Goal: Transaction & Acquisition: Book appointment/travel/reservation

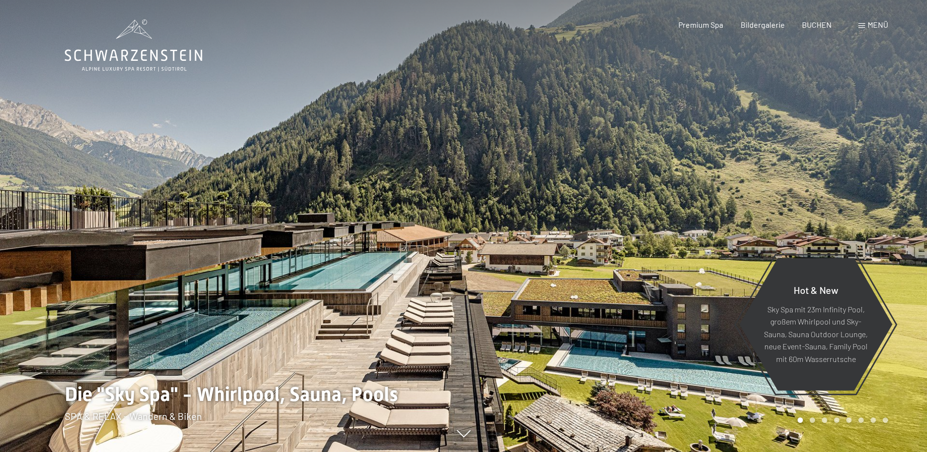
click at [883, 24] on span "Menü" at bounding box center [878, 24] width 20 height 9
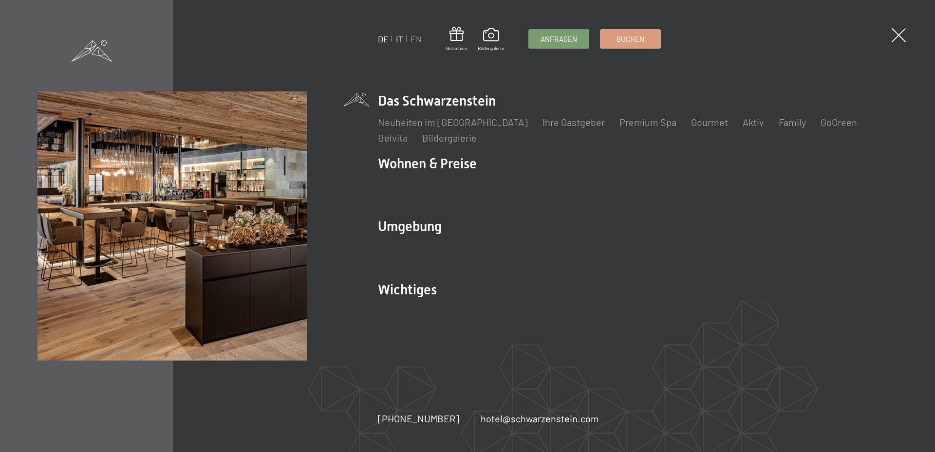
click at [400, 43] on link "IT" at bounding box center [399, 39] width 7 height 11
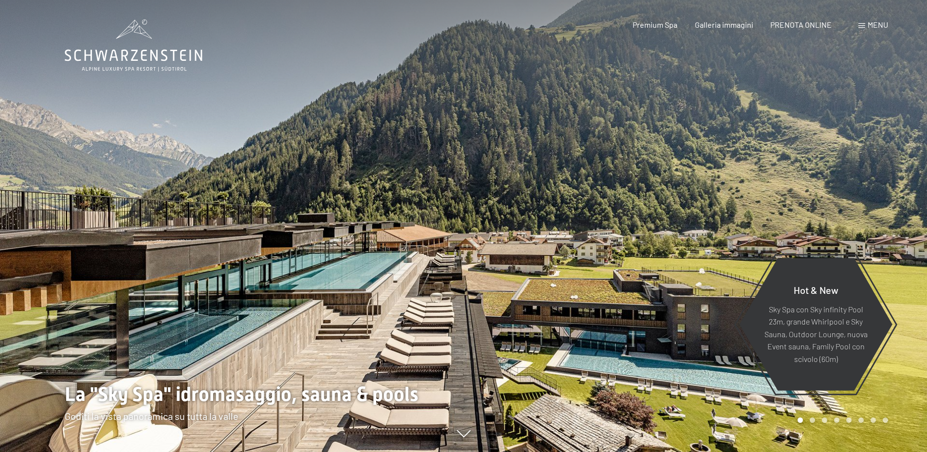
click at [860, 21] on div "Menu" at bounding box center [874, 24] width 30 height 11
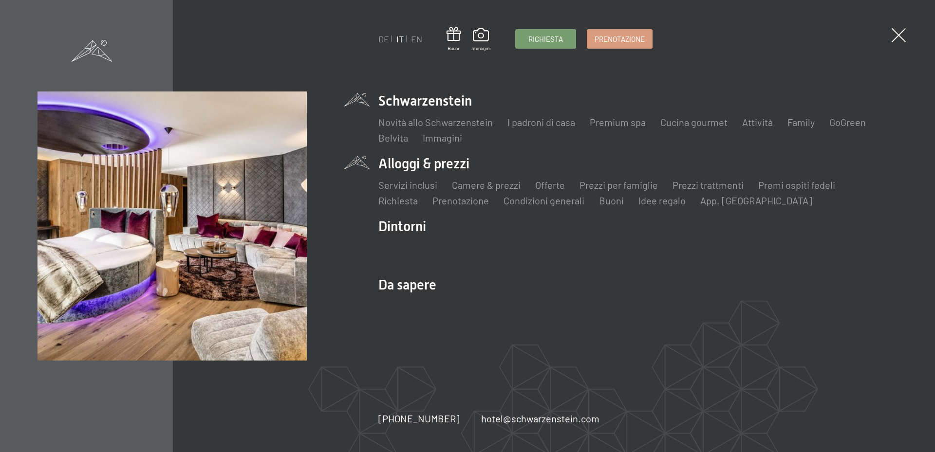
click at [491, 193] on ul "Servizi inclusi Camere & prezzi Lista Offerte Lista Prezzi per famiglie Prezzi …" at bounding box center [637, 192] width 519 height 29
click at [497, 187] on link "Camere & prezzi" at bounding box center [485, 185] width 69 height 12
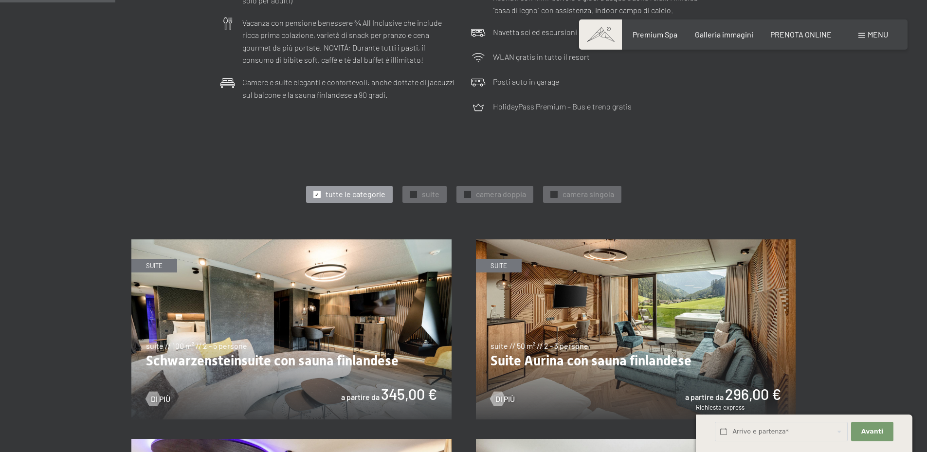
scroll to position [389, 0]
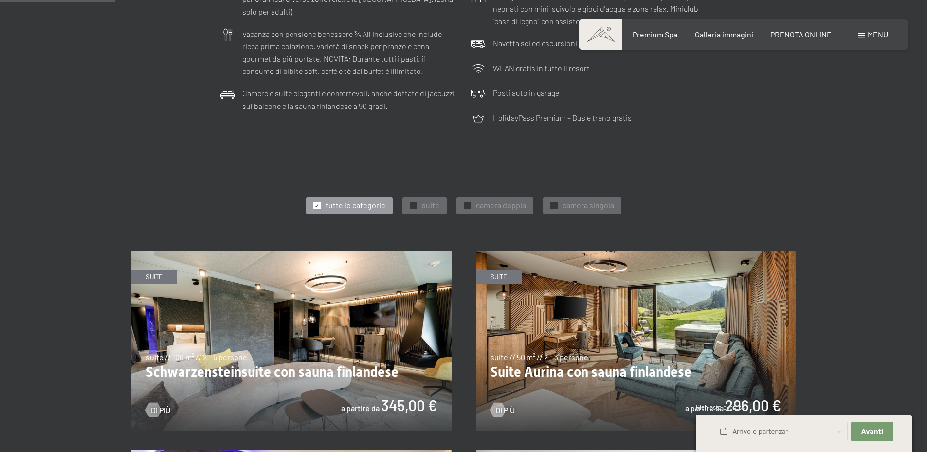
click at [304, 339] on img at bounding box center [291, 341] width 320 height 180
click at [589, 292] on img at bounding box center [636, 341] width 320 height 180
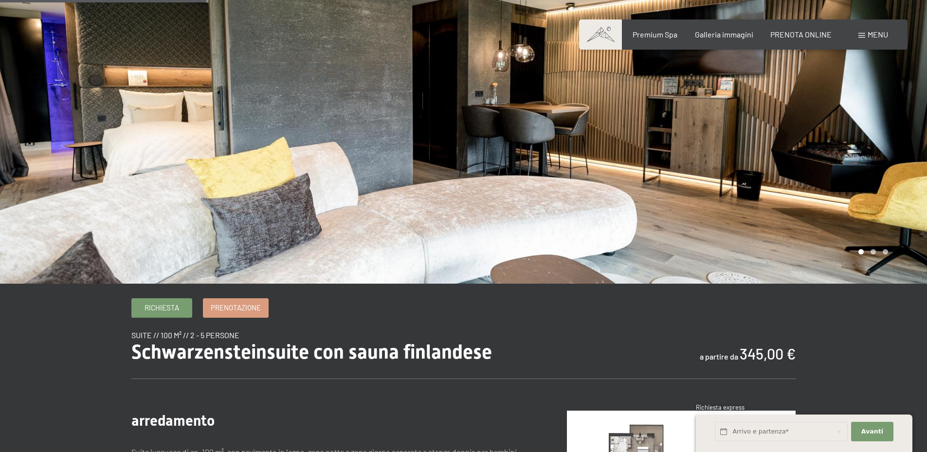
scroll to position [341, 0]
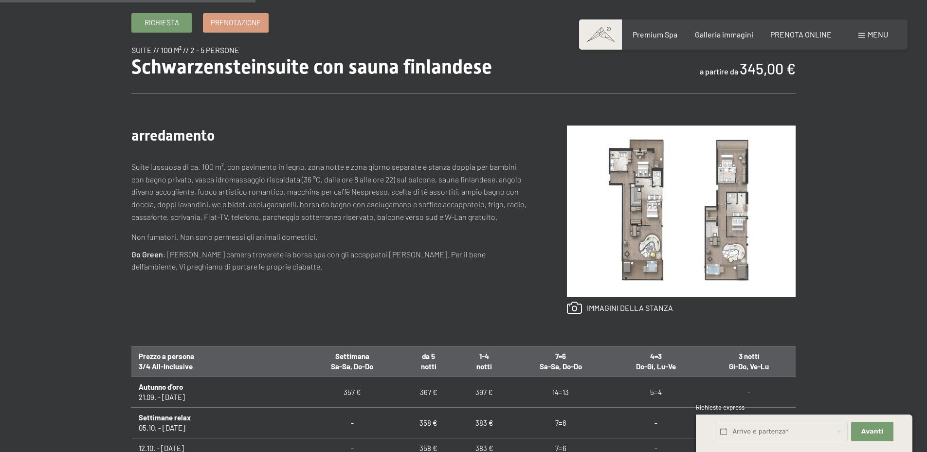
click at [803, 201] on div "Richiesta Prenotazione suite // 100 m² // 2 - 5 persone Schwarzensteinsuite con…" at bounding box center [463, 330] width 737 height 634
click at [715, 207] on img at bounding box center [681, 211] width 229 height 171
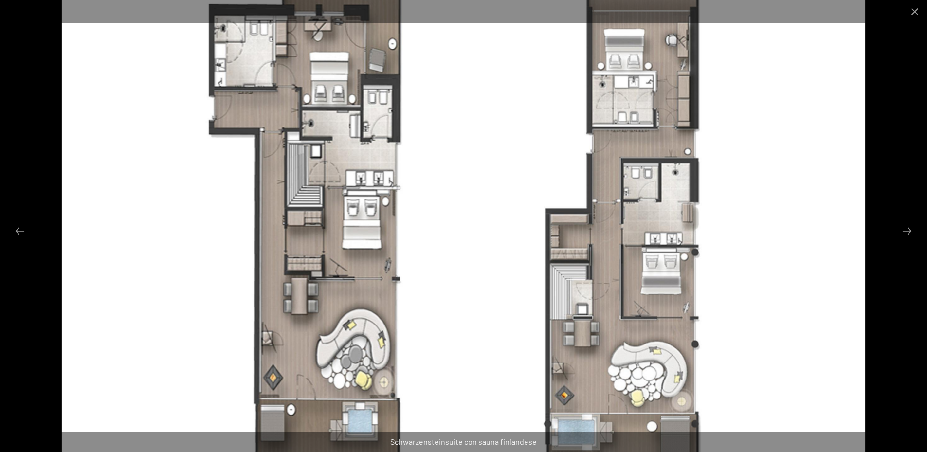
click at [864, 239] on img at bounding box center [464, 226] width 804 height 452
click at [913, 220] on div at bounding box center [463, 226] width 927 height 452
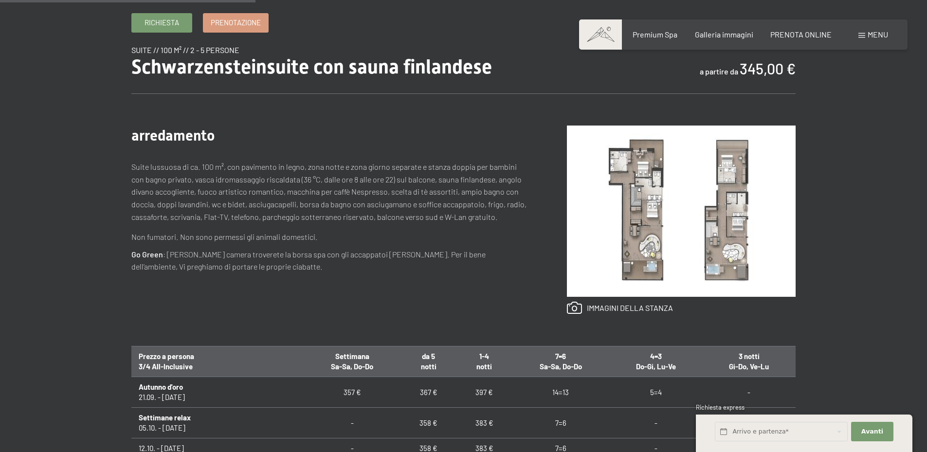
click at [910, 228] on div "Richiesta Prenotazione suite // 100 m² // 2 - 5 persone Schwarzensteinsuite con…" at bounding box center [463, 330] width 927 height 634
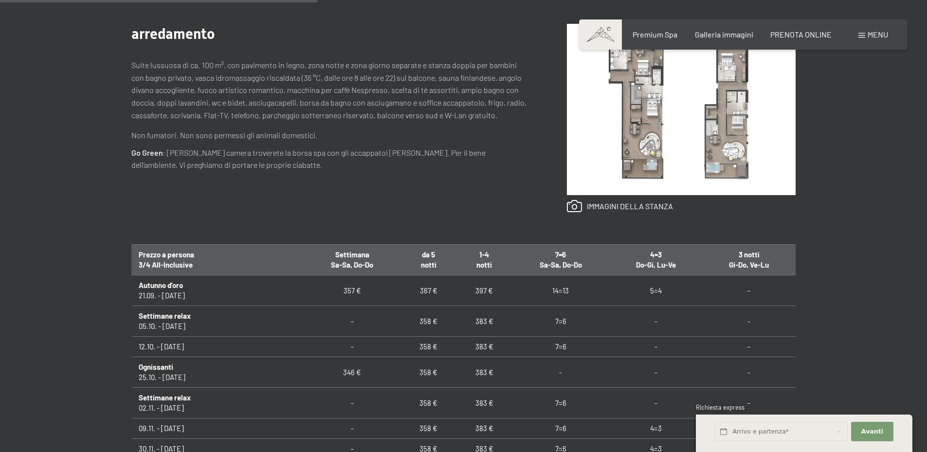
scroll to position [438, 0]
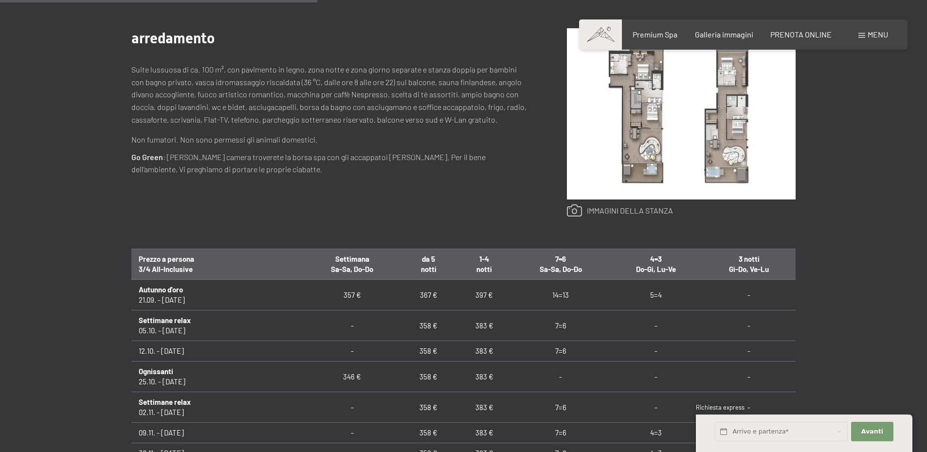
click at [633, 210] on link at bounding box center [620, 210] width 106 height 13
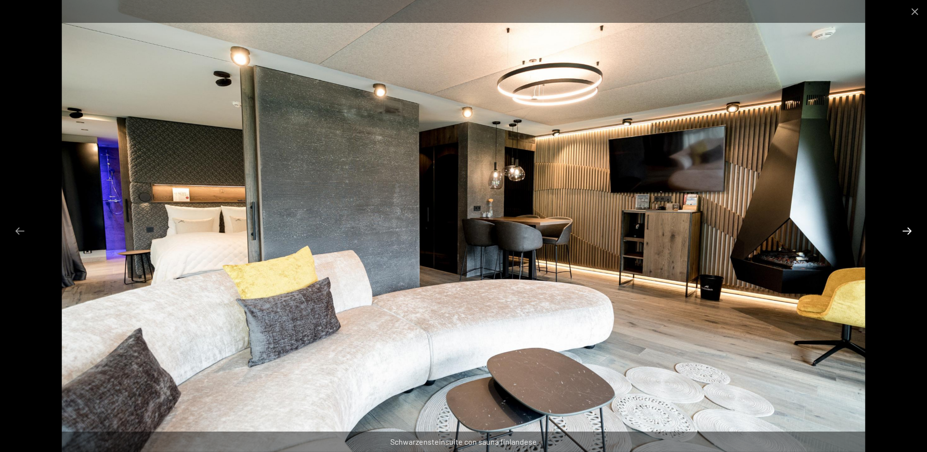
drag, startPoint x: 908, startPoint y: 238, endPoint x: 915, endPoint y: 226, distance: 13.8
click at [910, 235] on button "Next slide" at bounding box center [907, 230] width 20 height 19
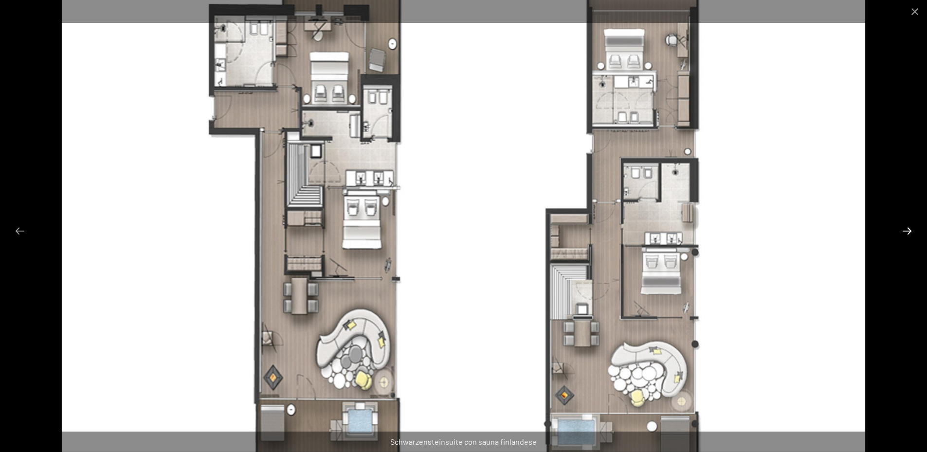
click at [915, 226] on button "Next slide" at bounding box center [907, 230] width 20 height 19
click at [915, 227] on button "Next slide" at bounding box center [907, 230] width 20 height 19
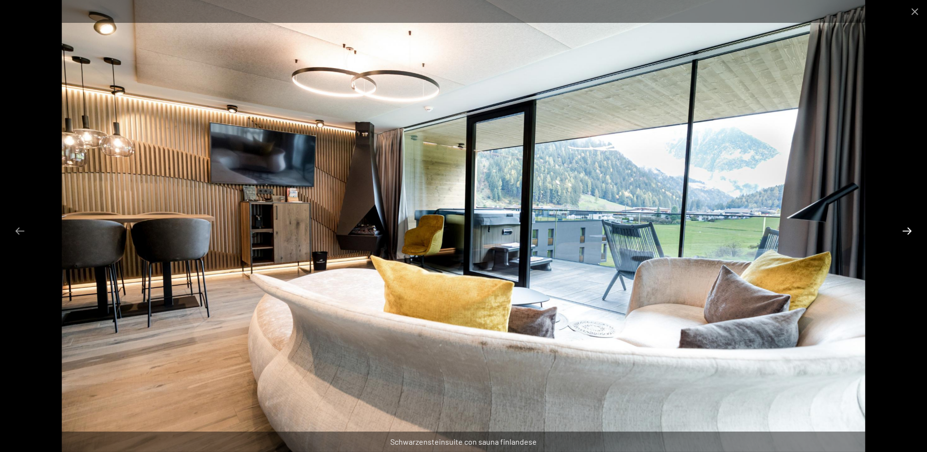
click at [908, 235] on button "Next slide" at bounding box center [907, 230] width 20 height 19
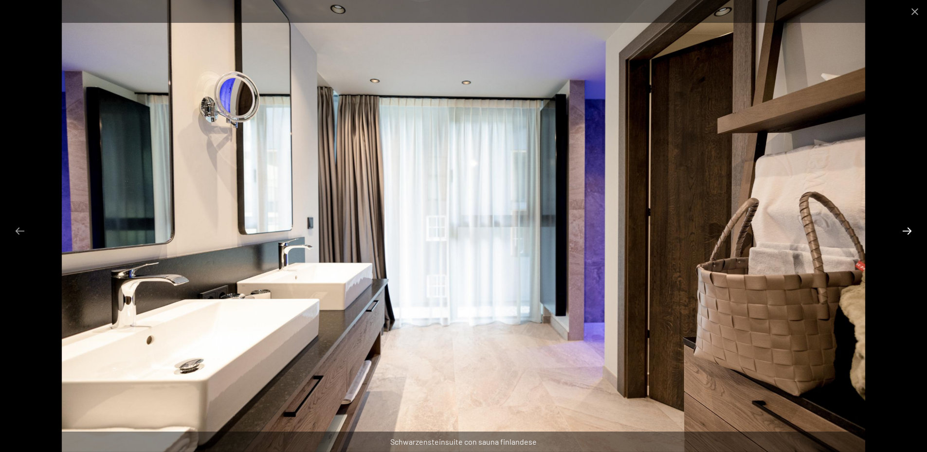
click at [908, 235] on button "Next slide" at bounding box center [907, 230] width 20 height 19
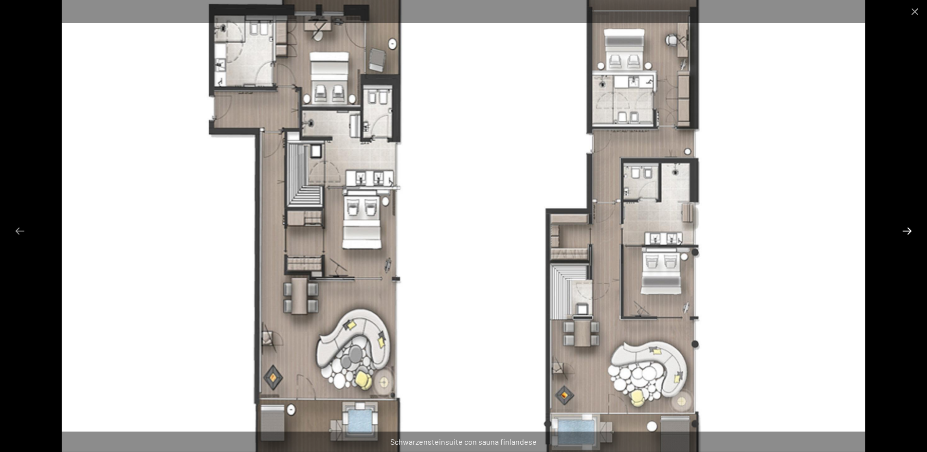
click at [908, 235] on button "Next slide" at bounding box center [907, 230] width 20 height 19
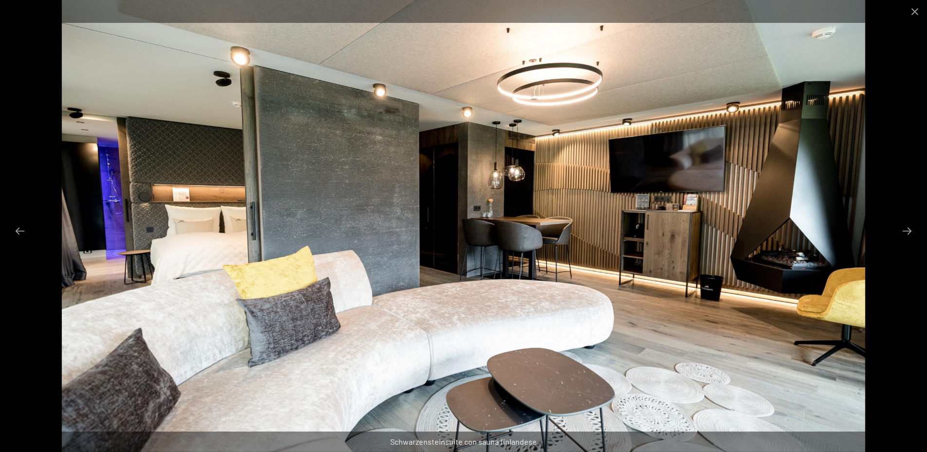
click at [899, 151] on div at bounding box center [463, 226] width 927 height 452
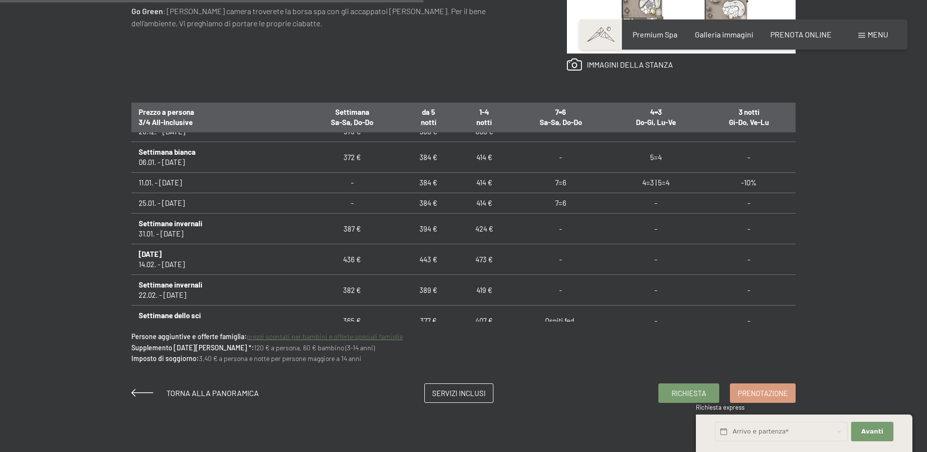
scroll to position [195, 0]
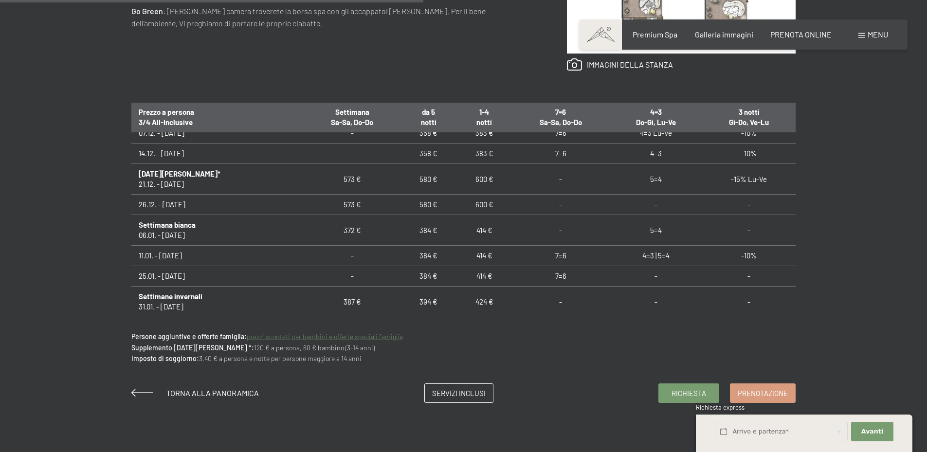
click at [476, 179] on td "600 €" at bounding box center [484, 179] width 55 height 31
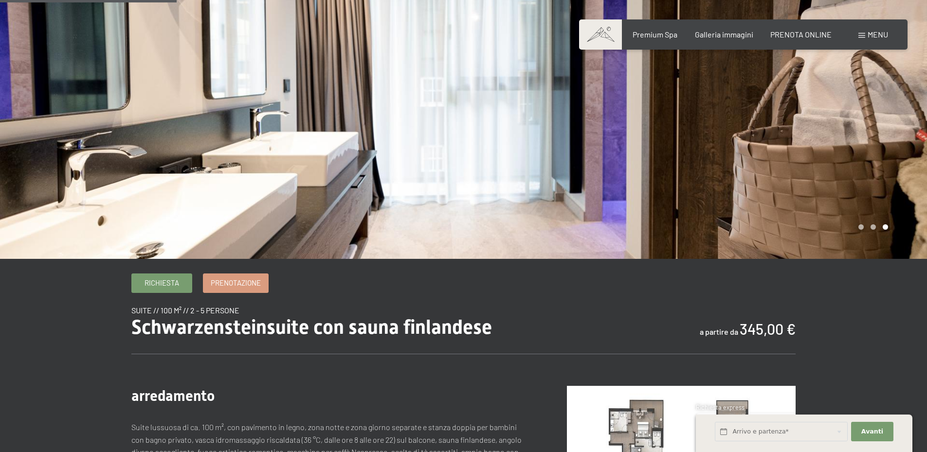
scroll to position [0, 0]
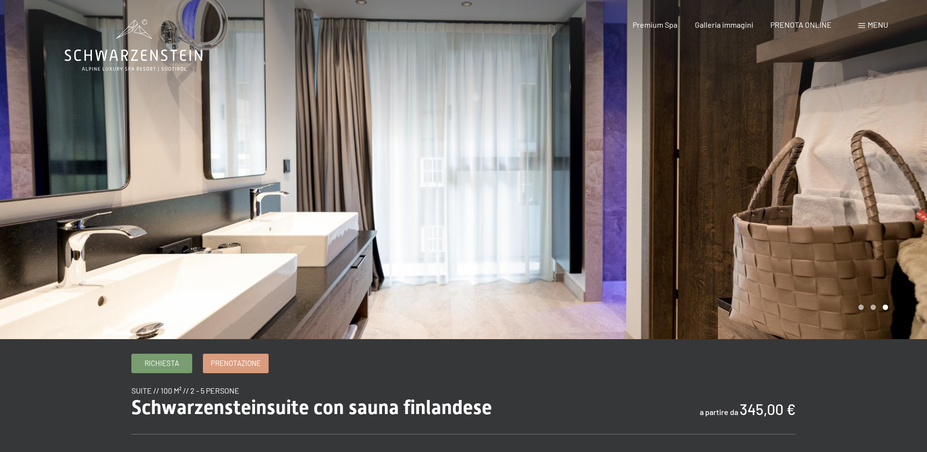
click at [897, 208] on div at bounding box center [696, 169] width 464 height 339
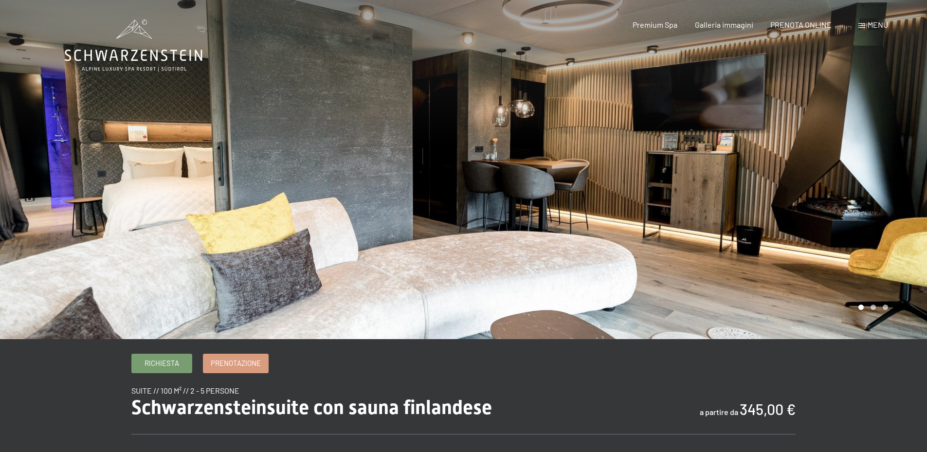
click at [872, 202] on div at bounding box center [696, 169] width 464 height 339
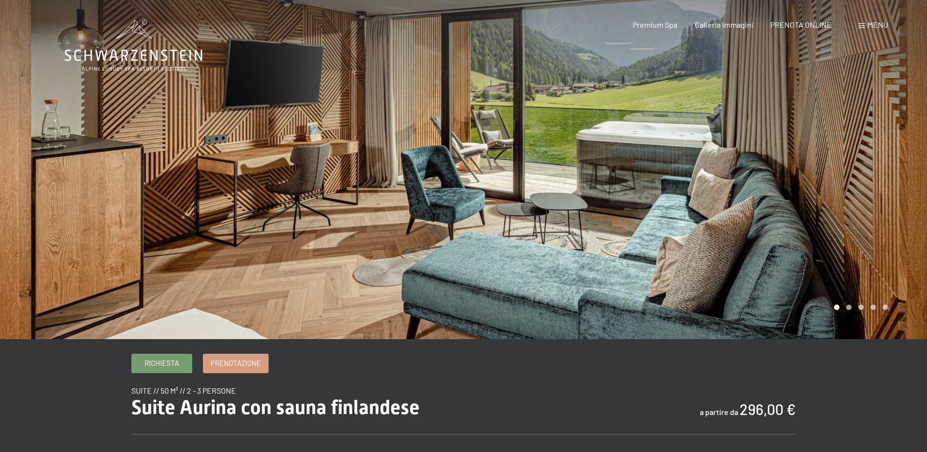
click at [761, 157] on div at bounding box center [696, 169] width 464 height 339
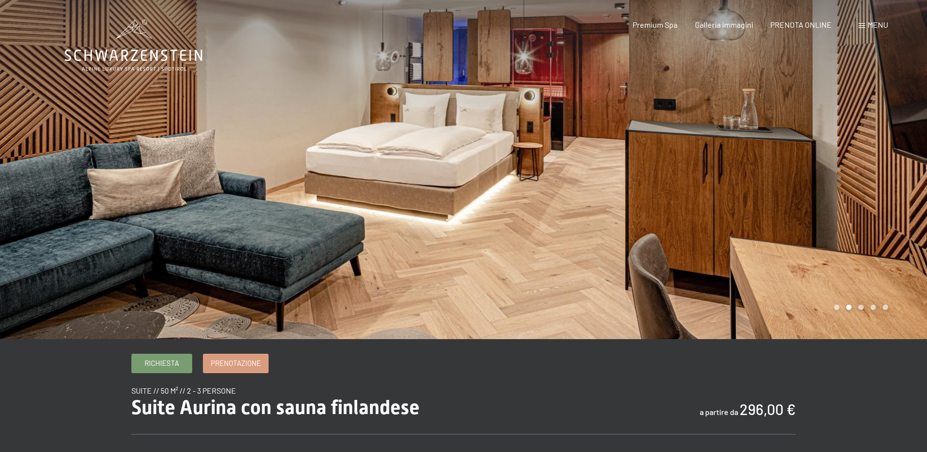
click at [761, 157] on div at bounding box center [696, 169] width 464 height 339
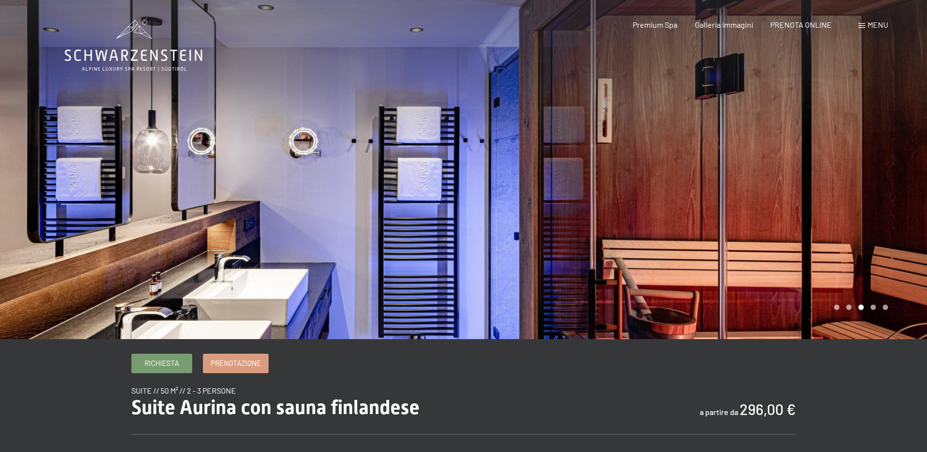
click at [762, 157] on div at bounding box center [696, 169] width 464 height 339
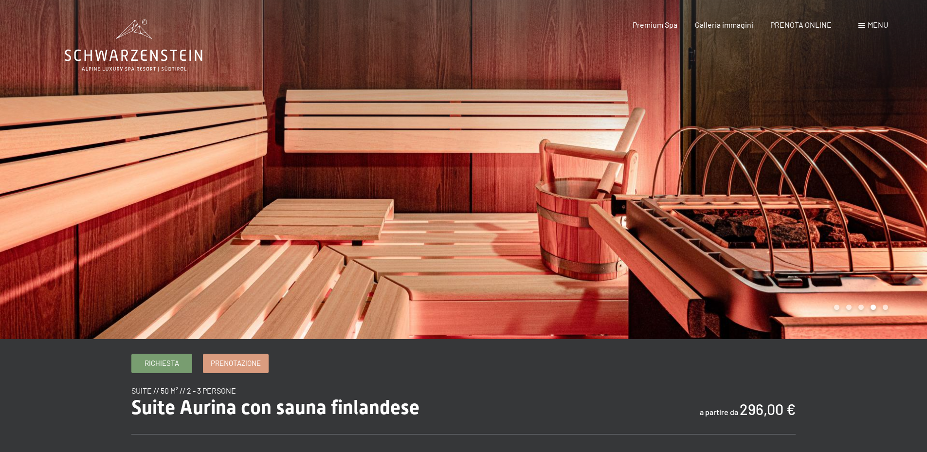
click at [763, 158] on div at bounding box center [696, 169] width 464 height 339
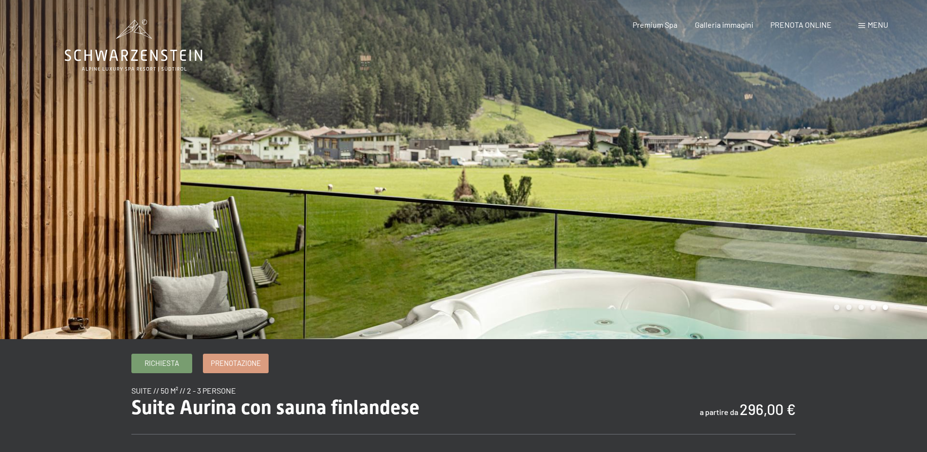
click at [763, 158] on div at bounding box center [696, 169] width 464 height 339
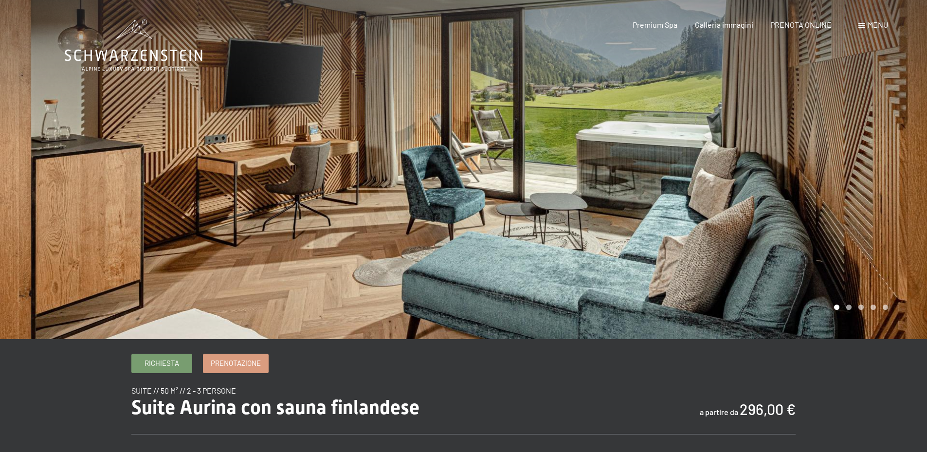
click at [763, 158] on div at bounding box center [696, 169] width 464 height 339
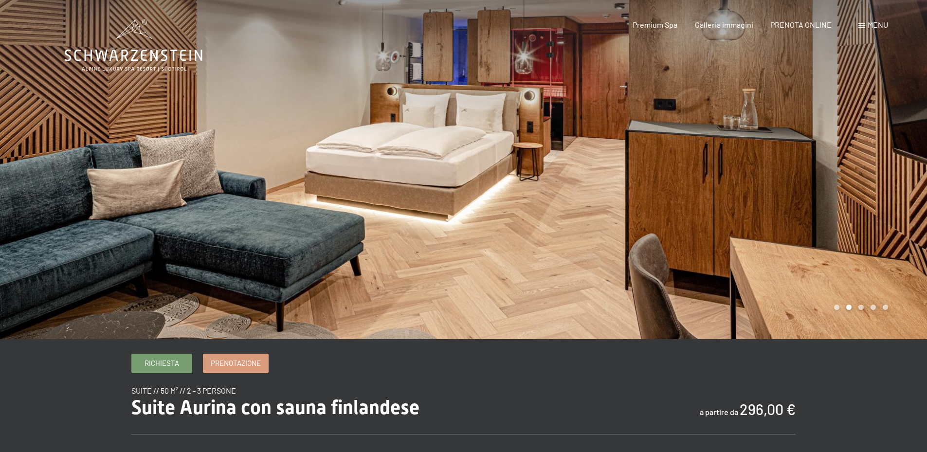
click at [763, 158] on div at bounding box center [696, 169] width 464 height 339
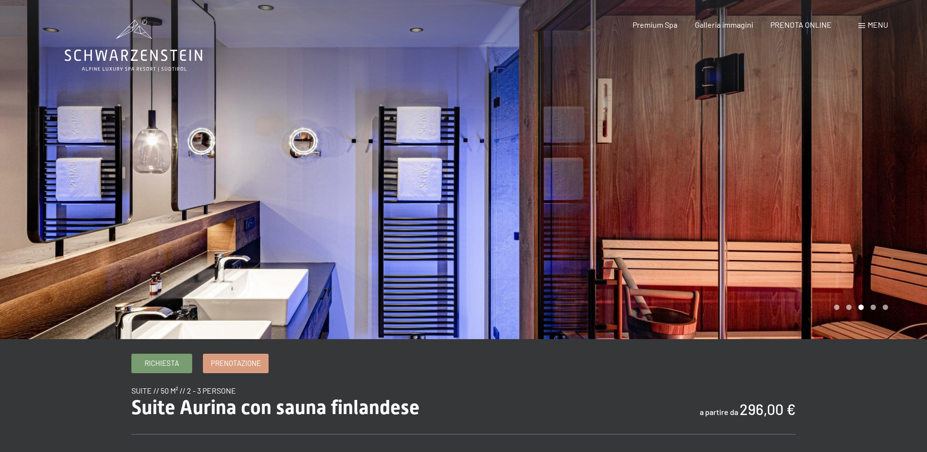
click at [427, 198] on div at bounding box center [232, 169] width 464 height 339
